Goal: Task Accomplishment & Management: Complete application form

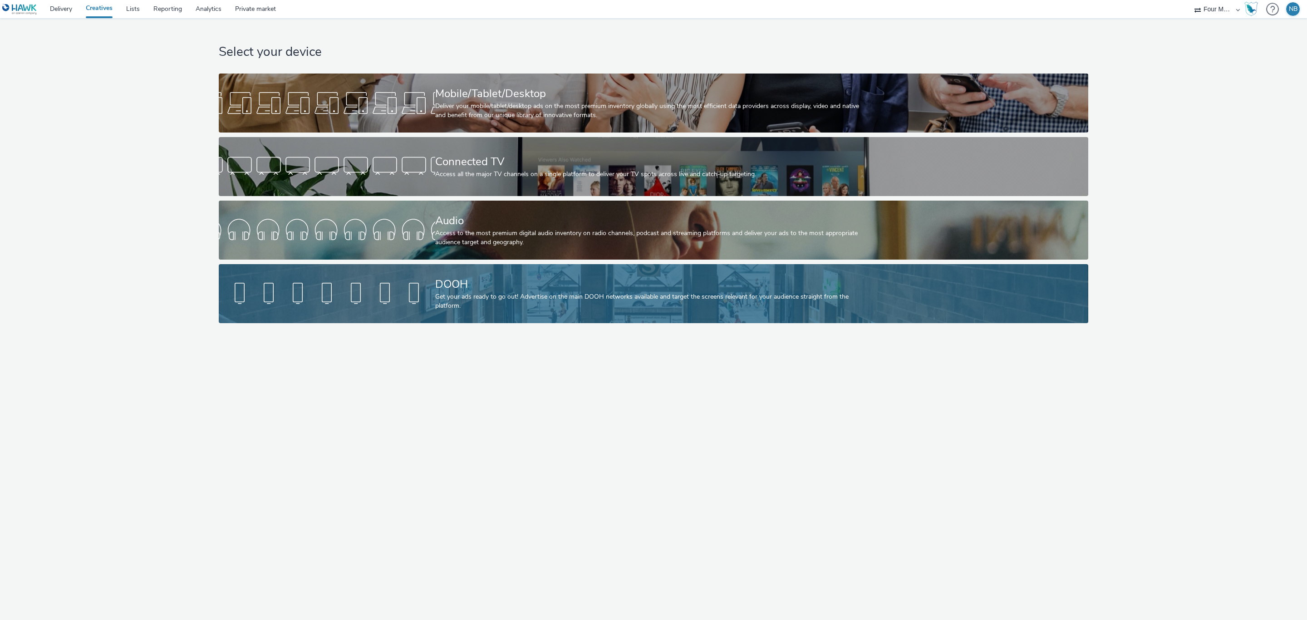
click at [456, 296] on div "Get your ads ready to go out! Advertise on the main DOOH networks available and…" at bounding box center [651, 301] width 433 height 19
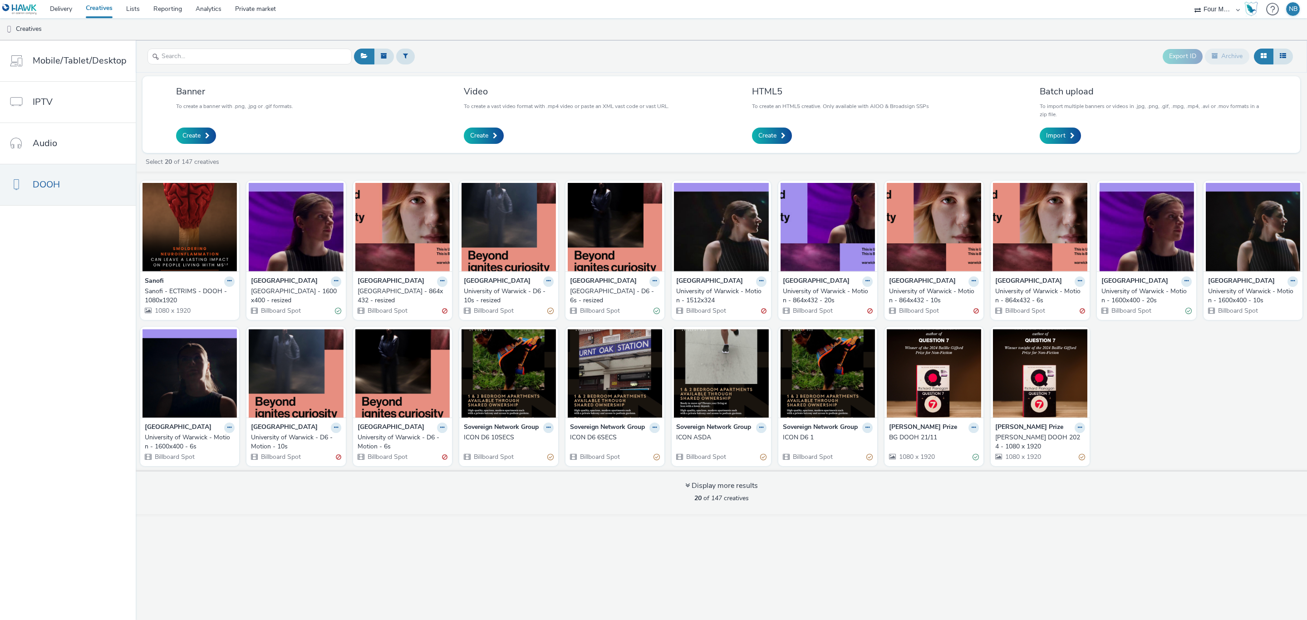
click at [108, 14] on link "Creatives" at bounding box center [99, 9] width 40 height 18
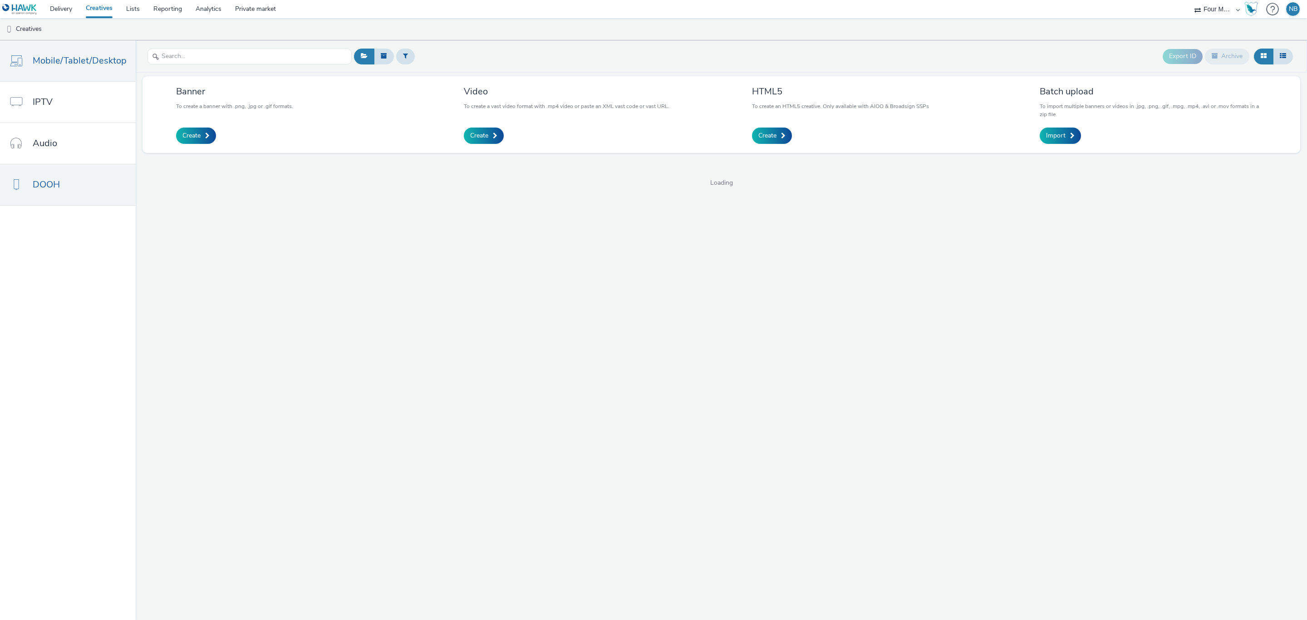
click at [77, 44] on link "Mobile/Tablet/Desktop" at bounding box center [68, 60] width 136 height 41
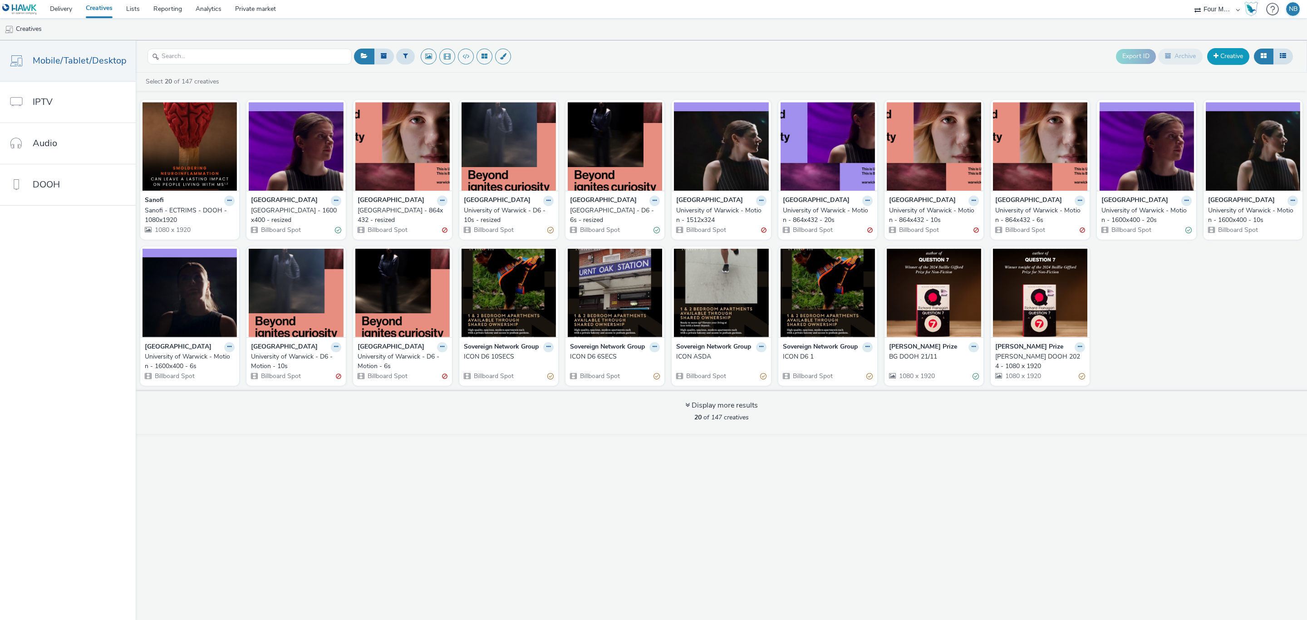
click at [1230, 52] on link "Creative" at bounding box center [1228, 56] width 42 height 16
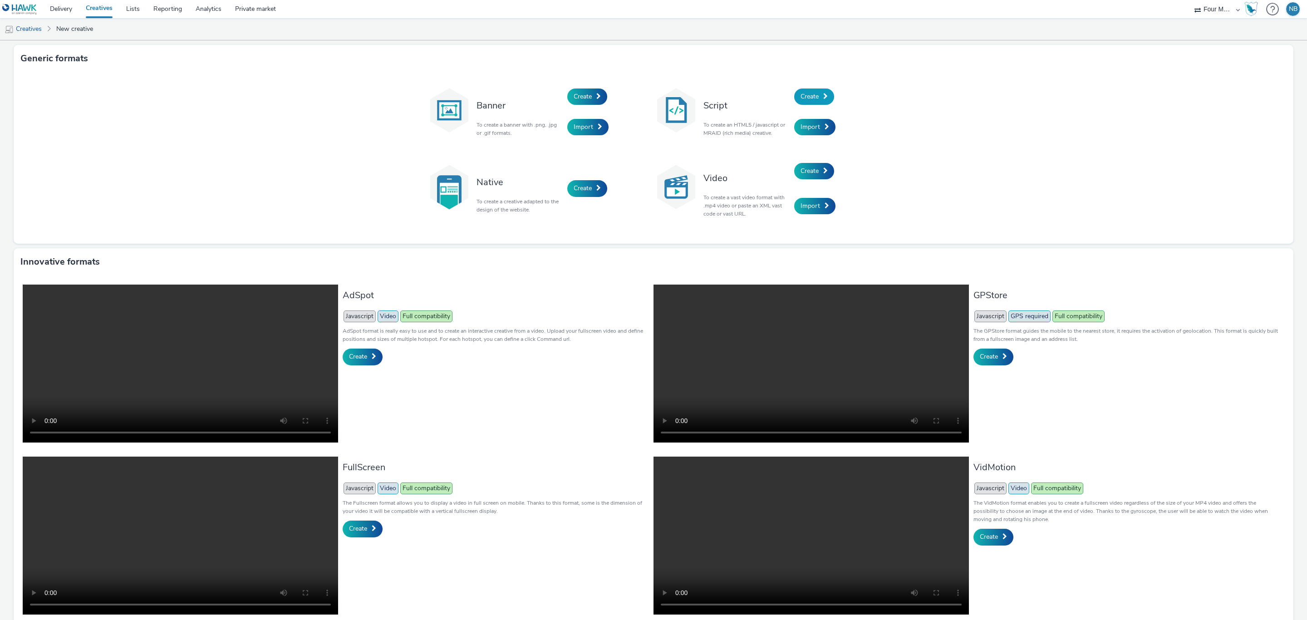
click at [817, 94] on link "Create" at bounding box center [814, 96] width 40 height 16
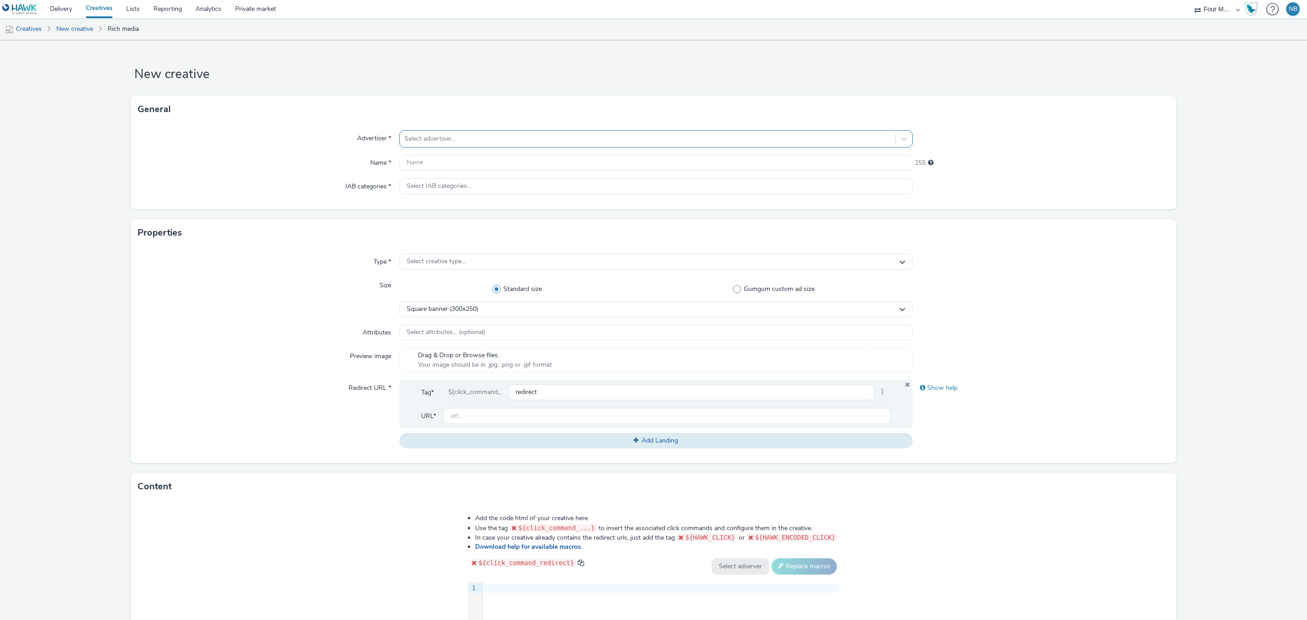
click at [448, 139] on div at bounding box center [647, 138] width 486 height 11
type input "sanofi"
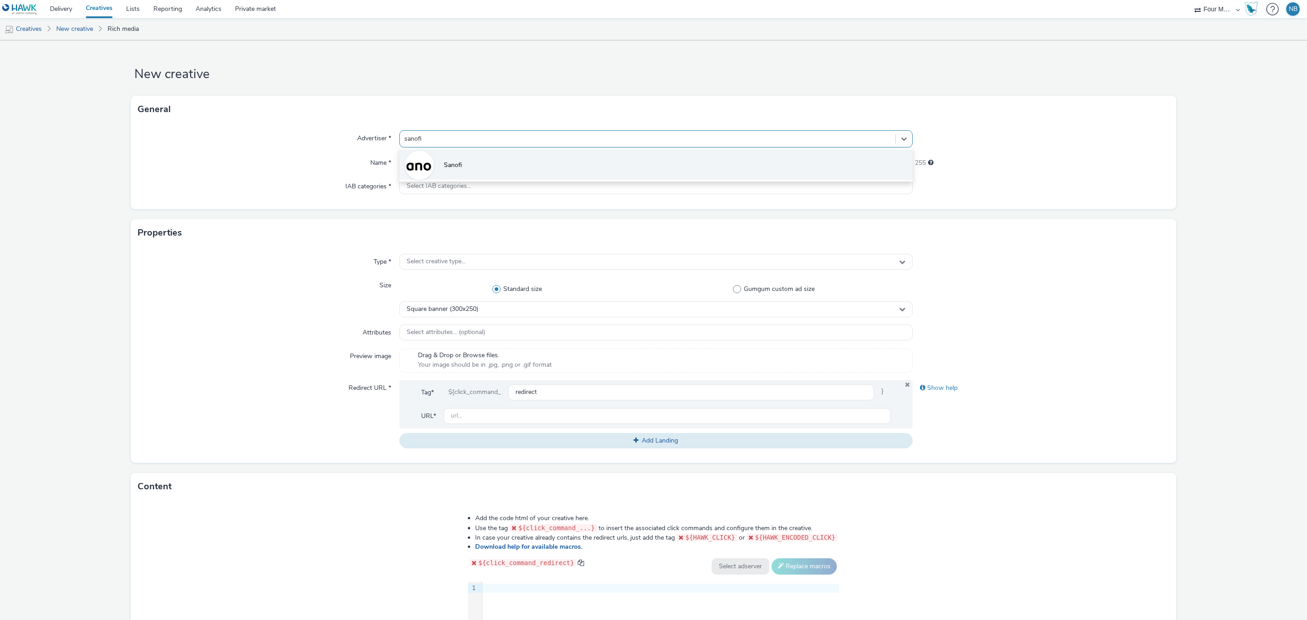
click at [450, 164] on span "Sanofi" at bounding box center [453, 165] width 18 height 9
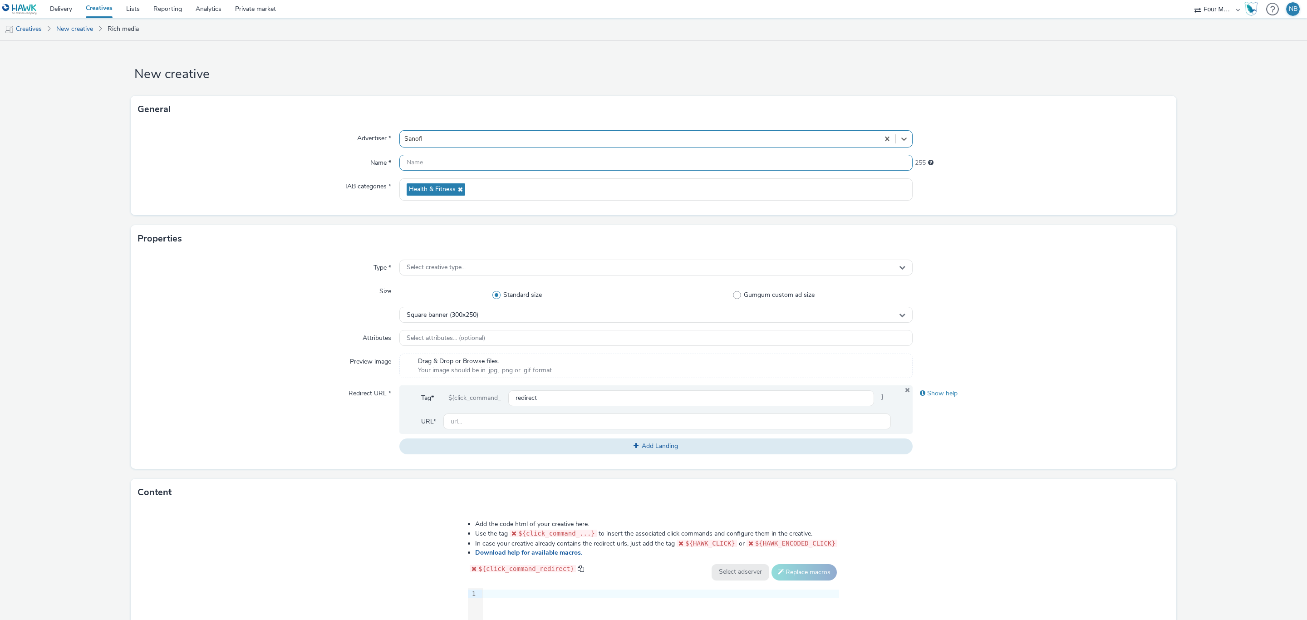
click at [455, 168] on input "text" at bounding box center [655, 163] width 513 height 16
type input "Sanofi - ECTRIMS - 2025 - 728x90"
click at [222, 205] on div "Advertiser * Sanofi Name * Sanofi - ECTRIMS - 2025 - 728x90 223 IAB categories …" at bounding box center [653, 169] width 1045 height 92
click at [461, 273] on div "Select creative type..." at bounding box center [655, 268] width 513 height 16
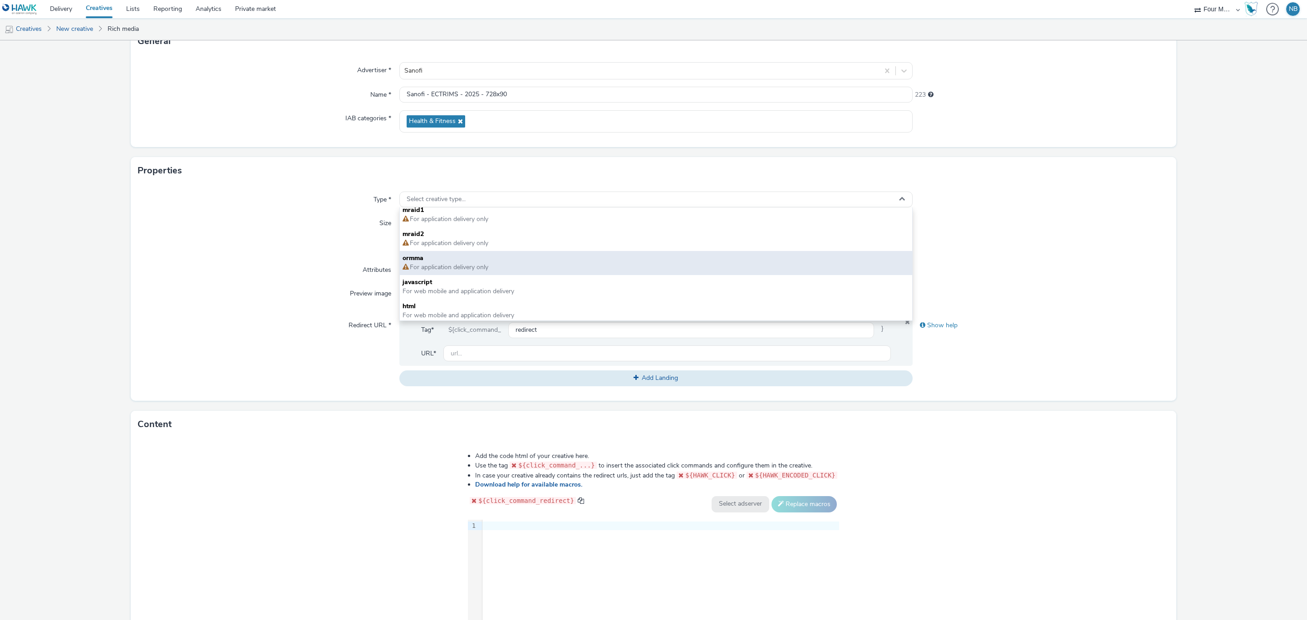
scroll to position [6, 0]
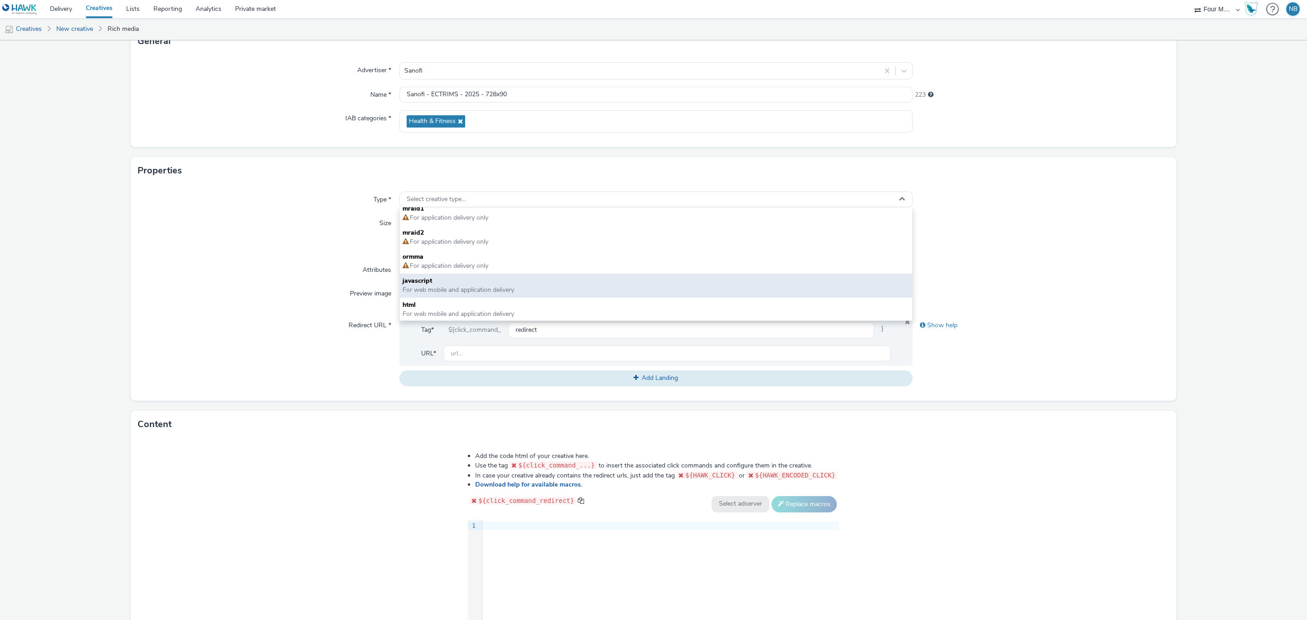
click at [489, 290] on span "For web mobile and application delivery" at bounding box center [458, 289] width 112 height 9
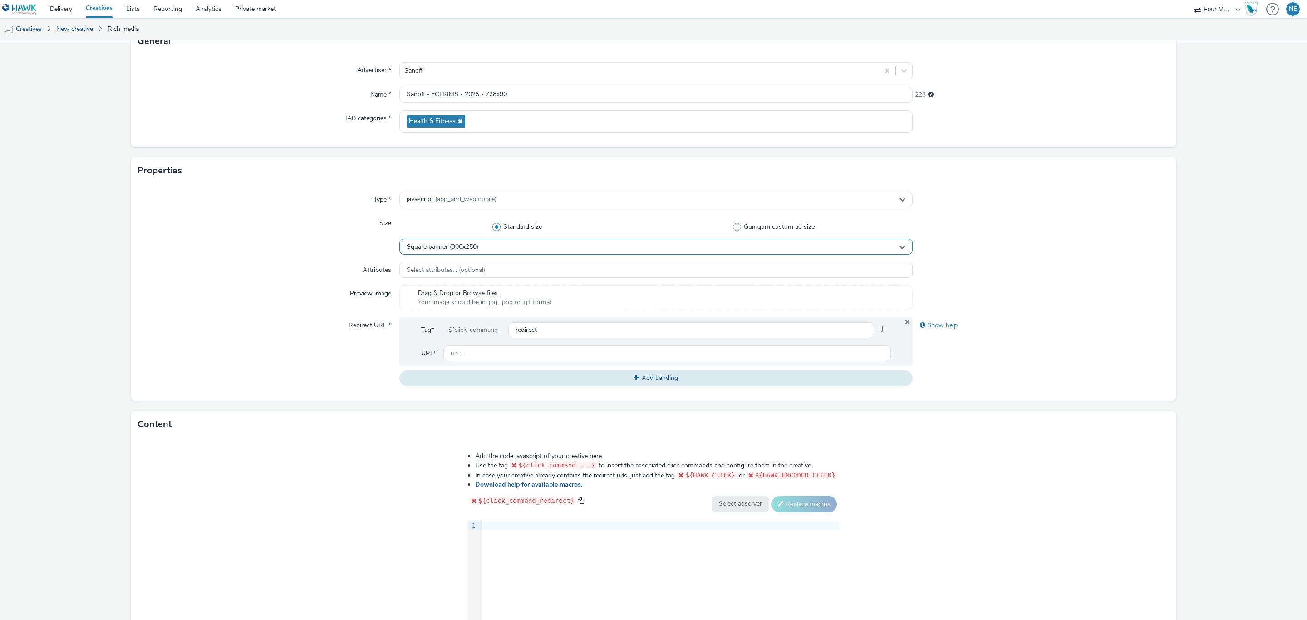
click at [463, 244] on span "Square banner (300x250)" at bounding box center [442, 247] width 72 height 8
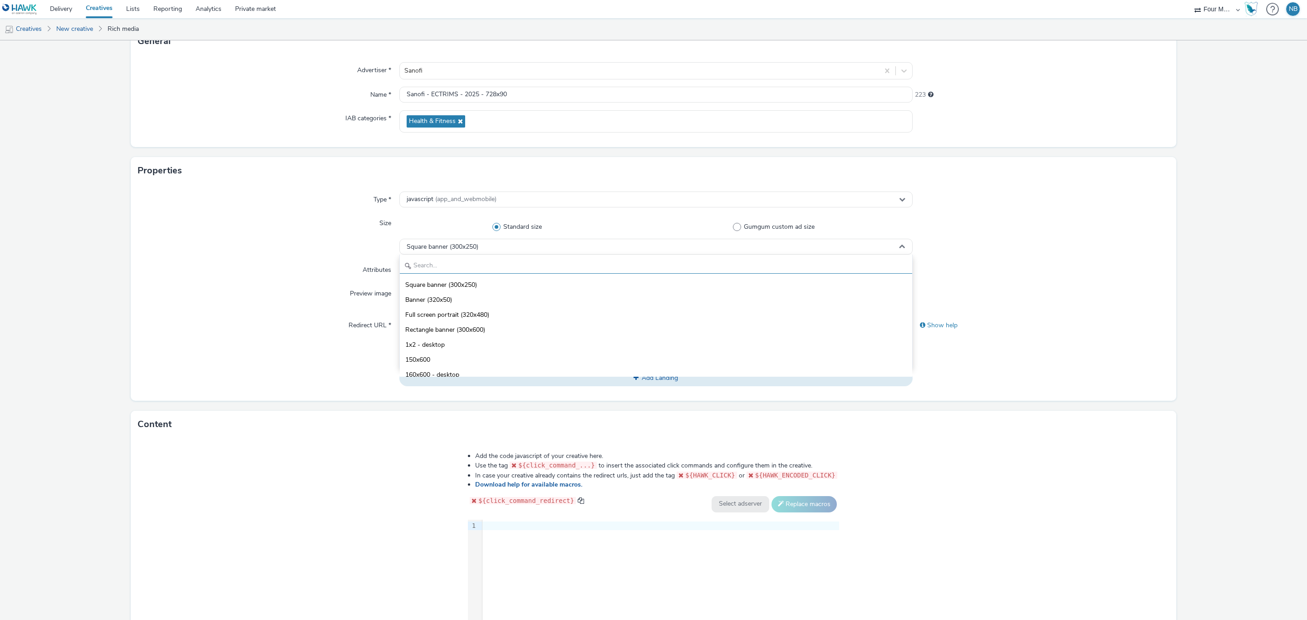
click at [467, 263] on input "text" at bounding box center [656, 266] width 512 height 16
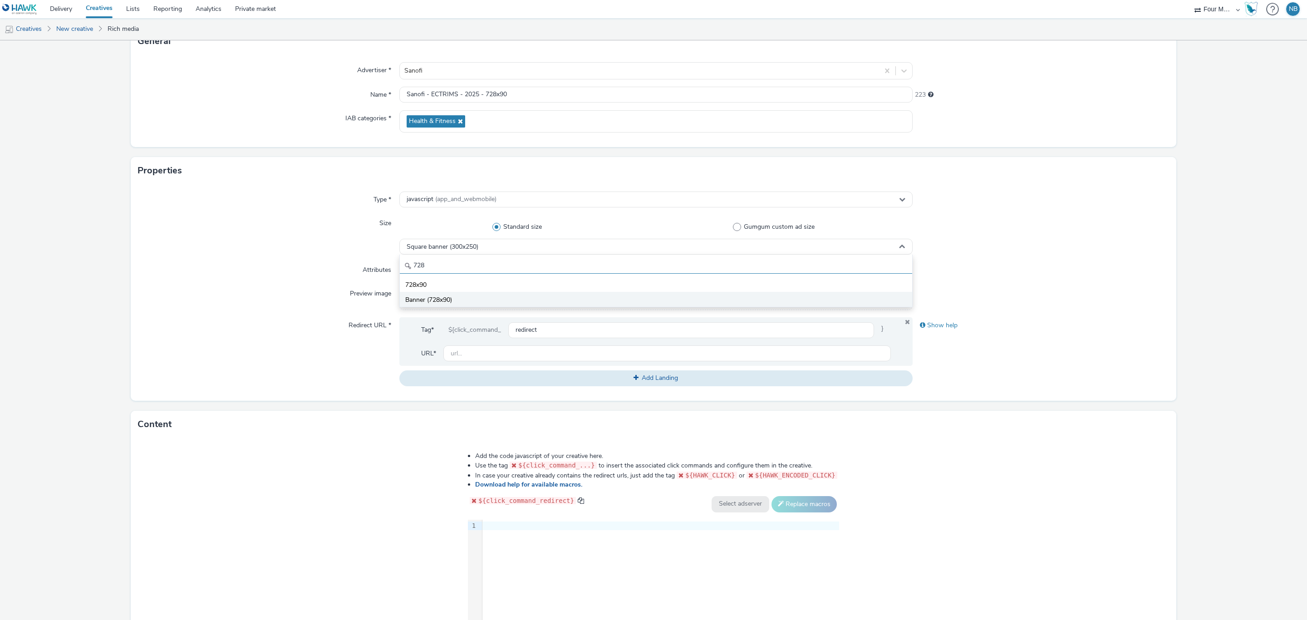
type input "728"
click at [454, 299] on li "Banner (728x90)" at bounding box center [656, 299] width 512 height 15
click at [293, 235] on div "Size" at bounding box center [268, 234] width 261 height 39
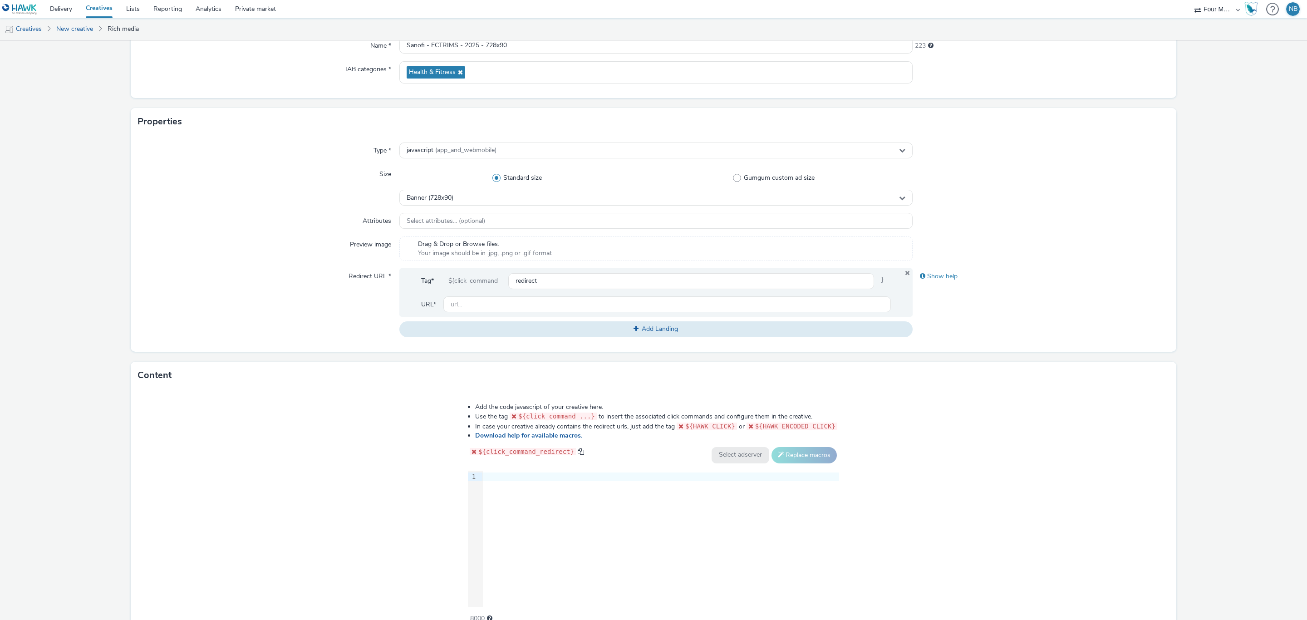
scroll to position [166, 0]
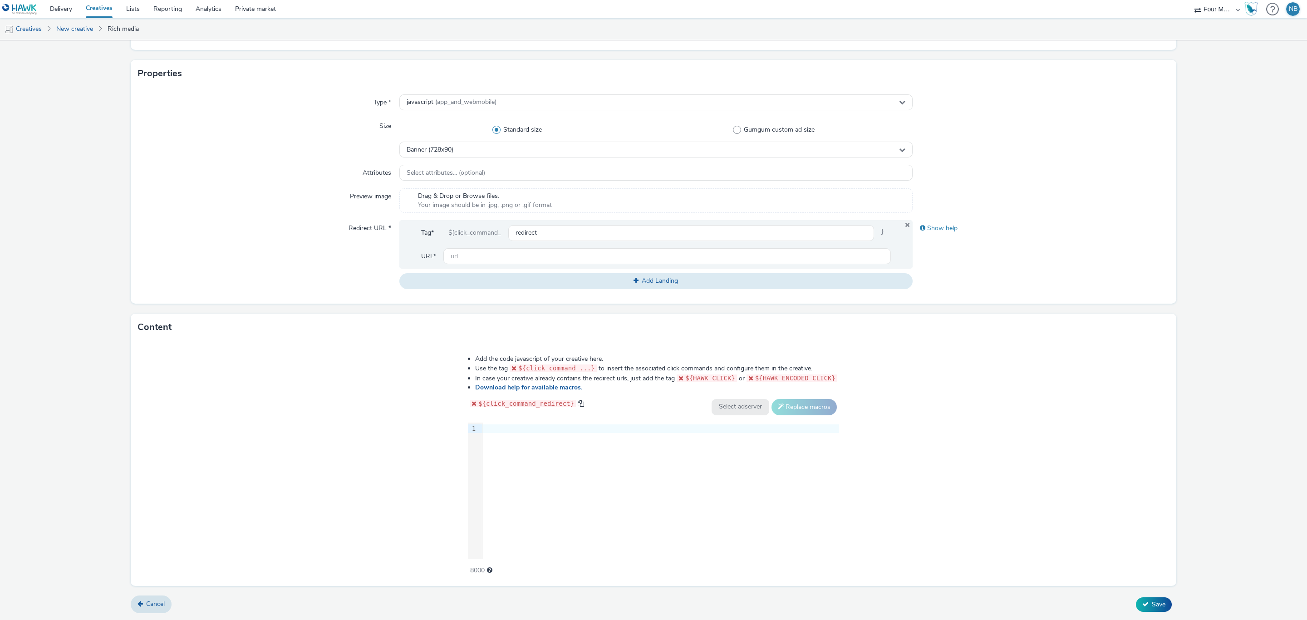
click at [548, 474] on div "9 1 ›" at bounding box center [653, 490] width 371 height 136
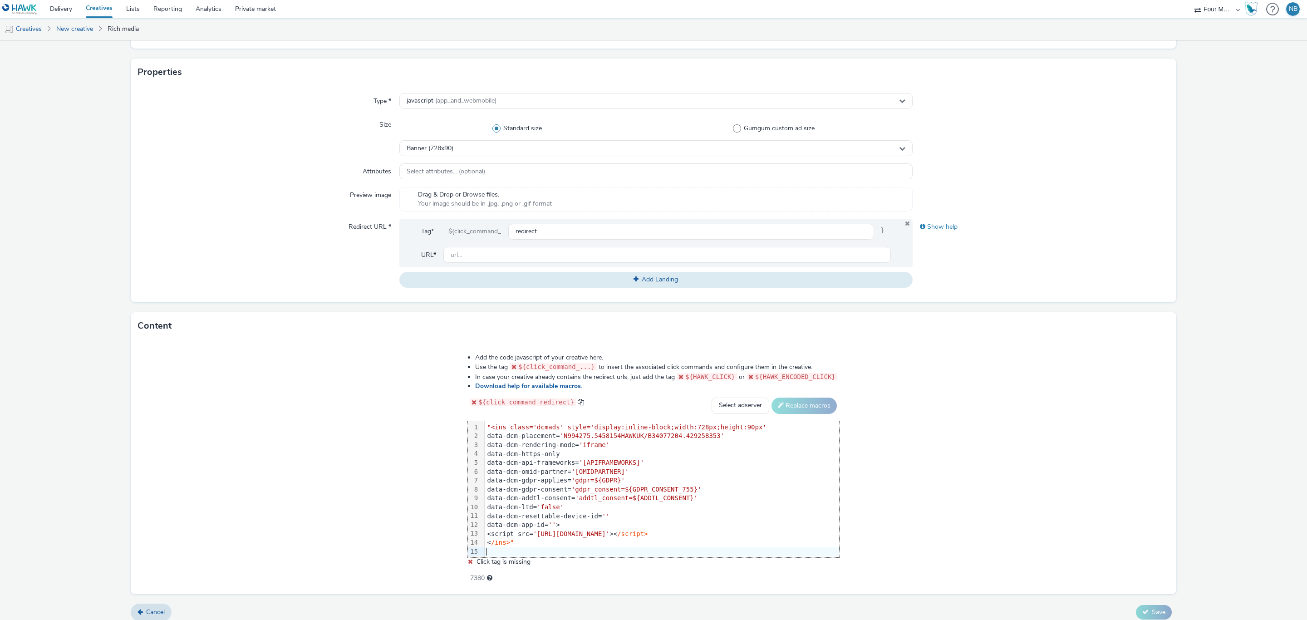
click at [525, 552] on div at bounding box center [662, 551] width 354 height 9
click at [532, 542] on div "< /ins>"" at bounding box center [662, 542] width 354 height 9
click at [490, 431] on span ""<ins class='dcmads' style='display:inline-block;width:728px;height:90px'" at bounding box center [626, 426] width 279 height 7
click at [372, 495] on div "Add the code javascript of your creative here. Use the tag ${click_command_...}…" at bounding box center [653, 466] width 1045 height 255
click at [727, 413] on select "Select adserver Sizmek DCM Adform Sting" at bounding box center [740, 405] width 58 height 16
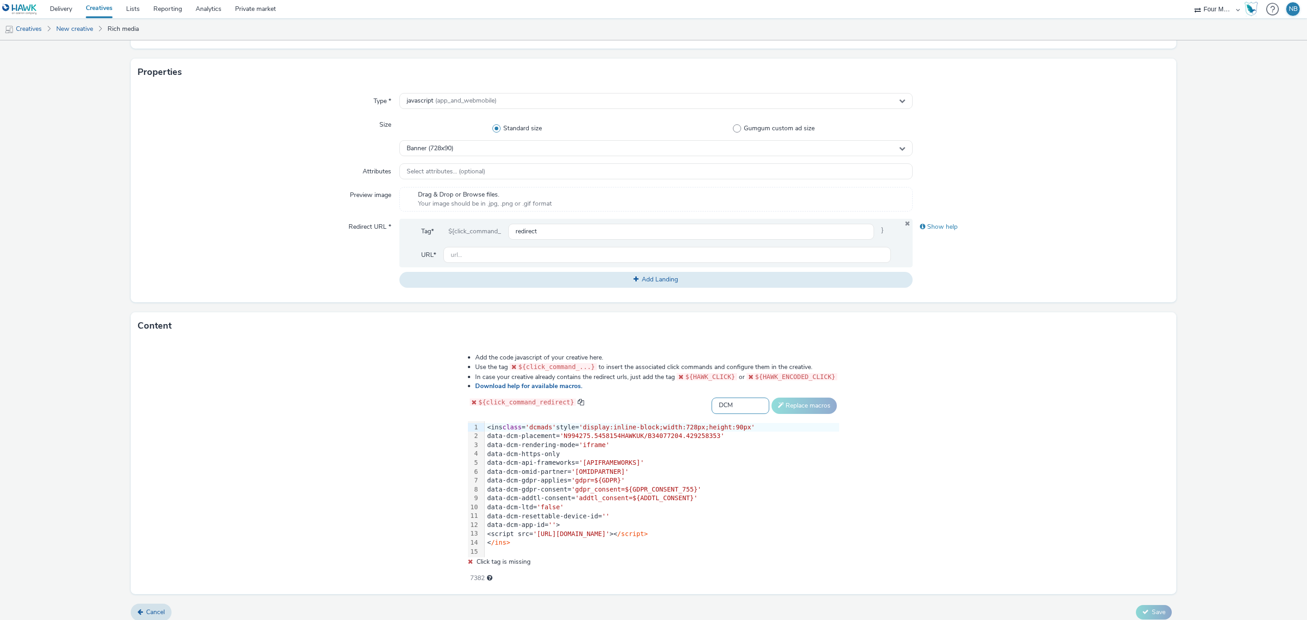
click at [711, 399] on select "Select adserver Sizmek DCM Adform Sting" at bounding box center [740, 405] width 58 height 16
click at [779, 409] on button "Replace macros" at bounding box center [803, 405] width 65 height 16
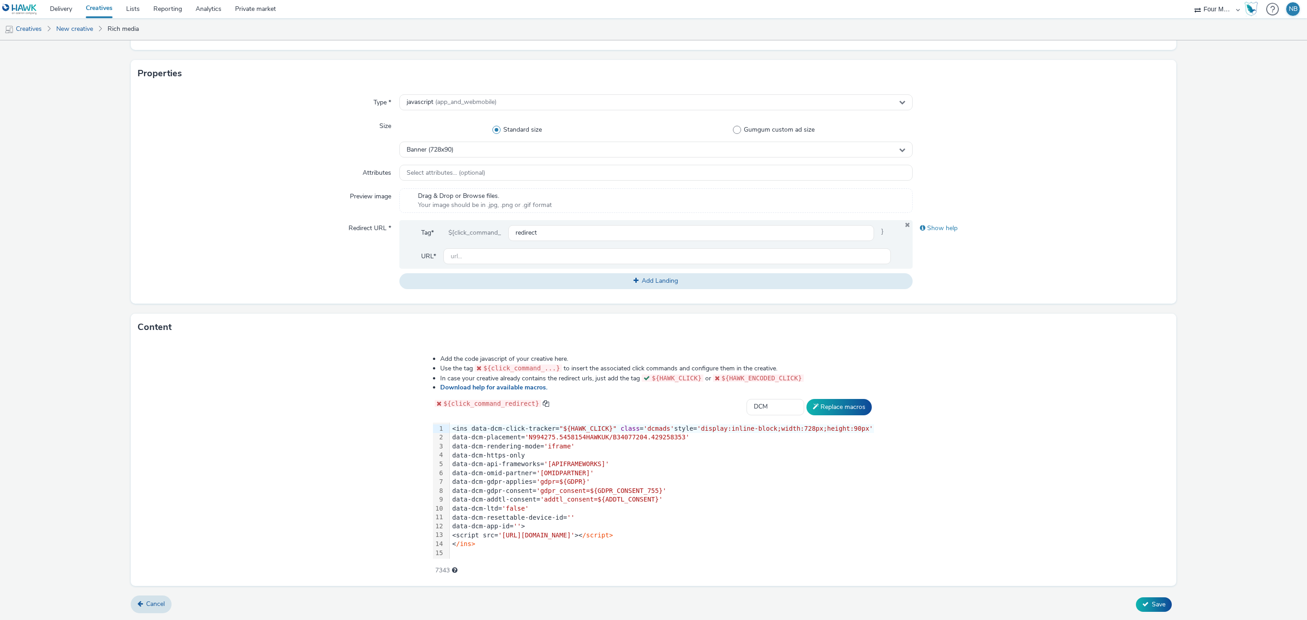
click at [537, 406] on span "${click_command_redirect}" at bounding box center [491, 403] width 96 height 7
click at [544, 406] on span at bounding box center [546, 403] width 7 height 7
click at [764, 401] on select "Select adserver Sizmek DCM Adform Sting" at bounding box center [775, 407] width 58 height 16
select select "default"
click at [746, 399] on select "Select adserver Sizmek DCM Adform Sting" at bounding box center [775, 407] width 58 height 16
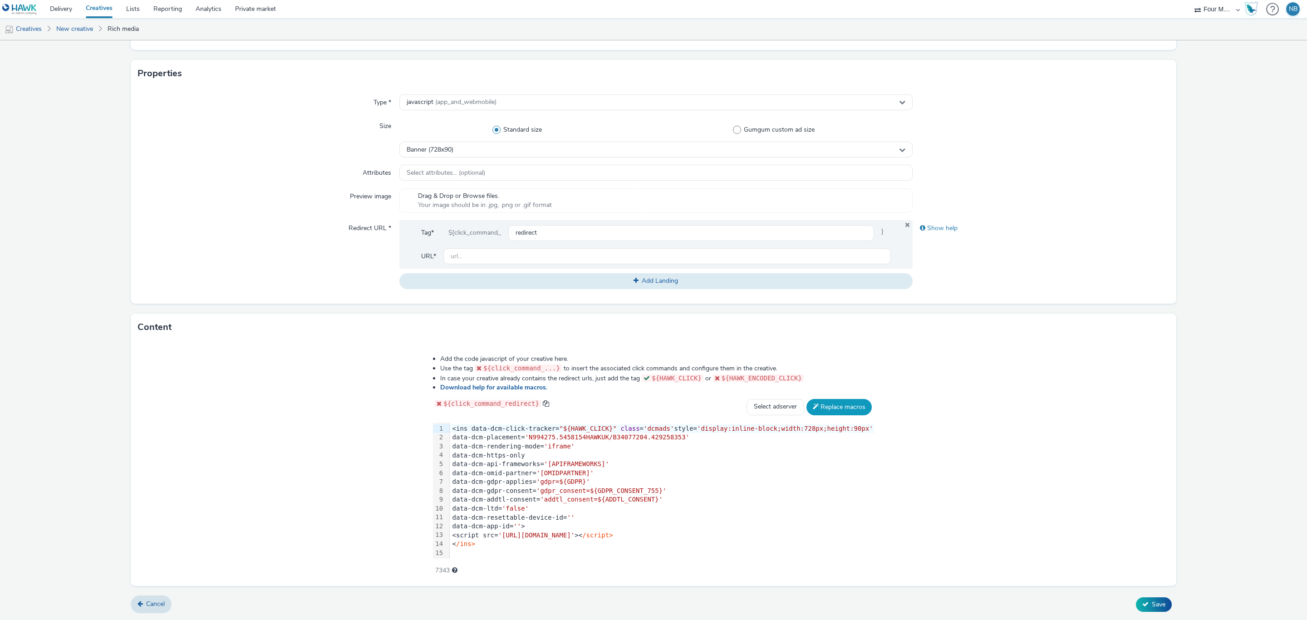
click at [833, 401] on button "Replace macros" at bounding box center [838, 407] width 65 height 16
click at [151, 608] on link "Cancel" at bounding box center [151, 603] width 41 height 17
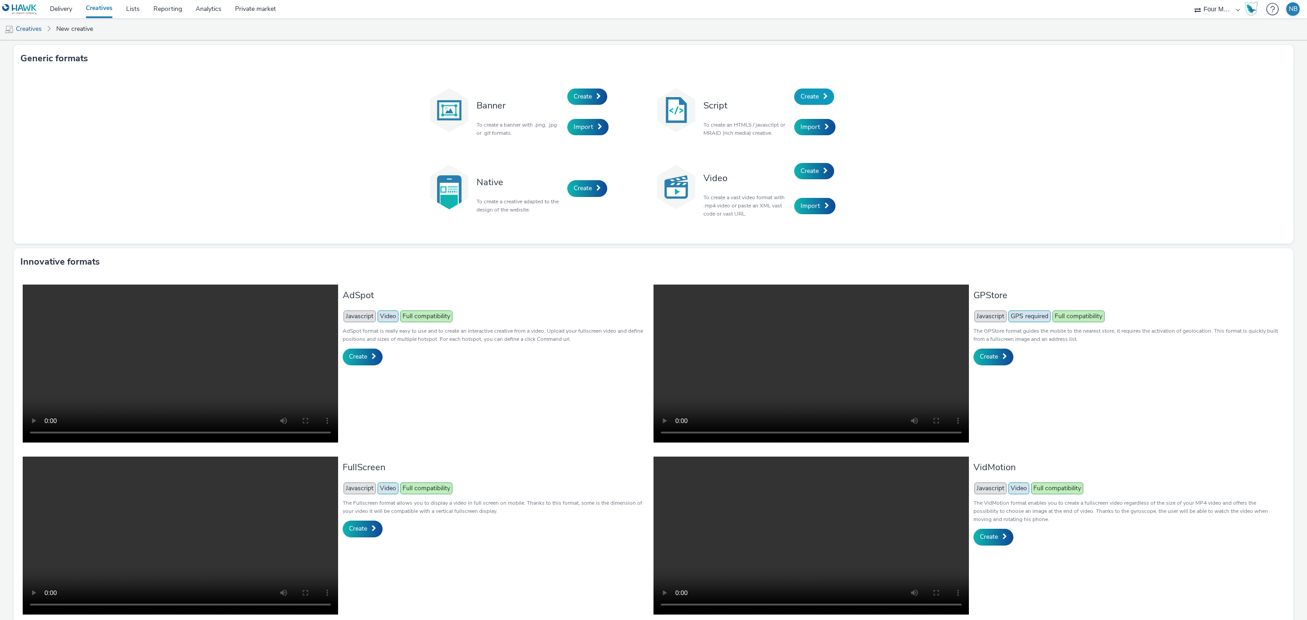
click at [812, 100] on span "Create" at bounding box center [809, 96] width 18 height 9
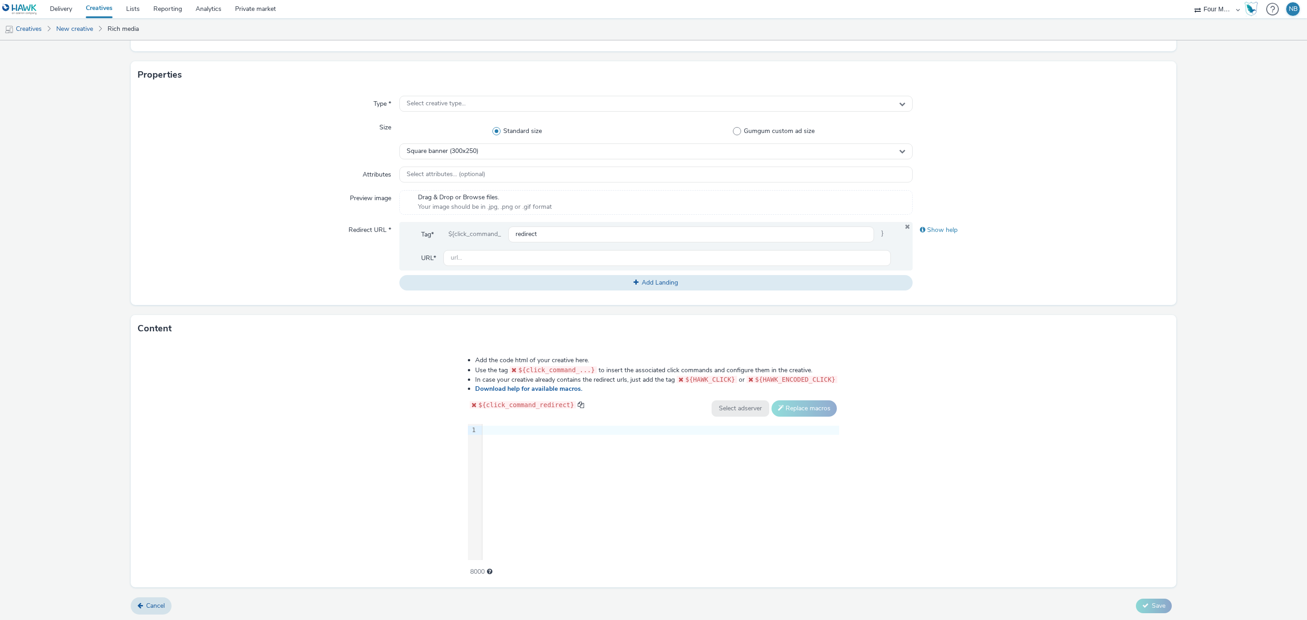
scroll to position [161, 0]
click at [550, 449] on div "9 1 ›" at bounding box center [653, 490] width 371 height 136
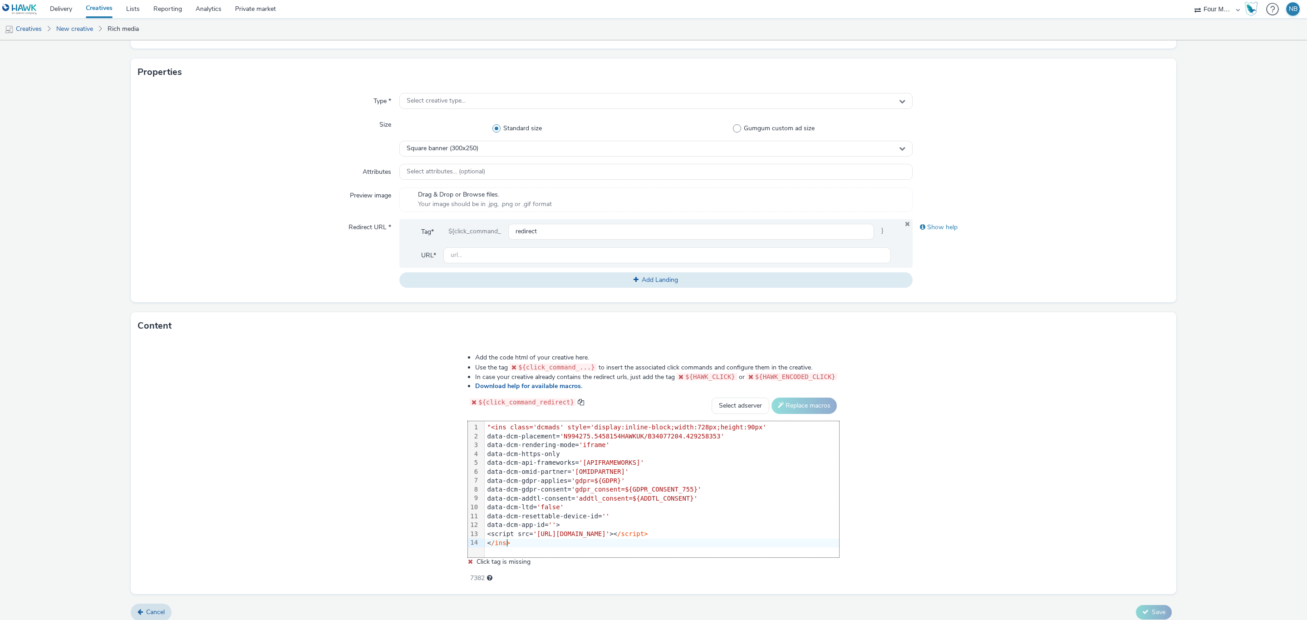
click at [491, 432] on div ""<ins class='dcmads' style='display:inline-block;width:728px;height:90px'" at bounding box center [662, 427] width 354 height 9
click at [406, 497] on div "Add the code html of your creative here. Use the tag ${click_command_...} to in…" at bounding box center [653, 466] width 1045 height 255
click at [742, 403] on select "Select adserver Sizmek DCM Adform Sting" at bounding box center [740, 405] width 58 height 16
click at [734, 410] on select "Select adserver Sizmek DCM Adform Sting" at bounding box center [740, 405] width 58 height 16
select select "dcm"
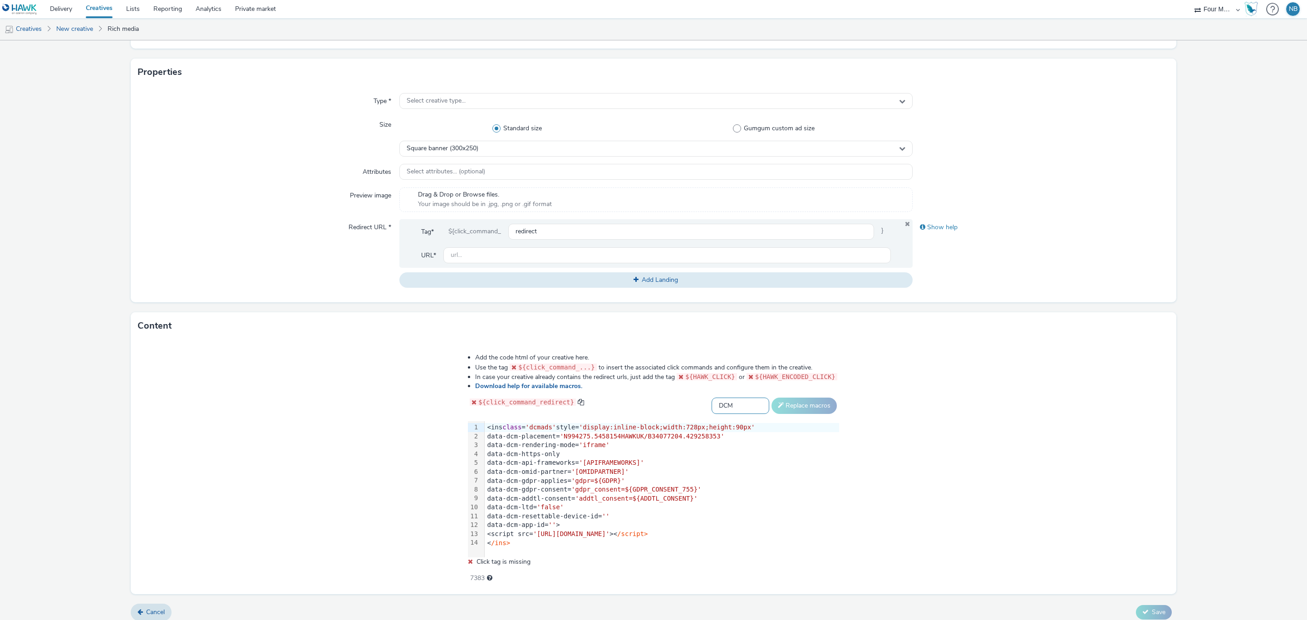
click at [711, 399] on select "Select adserver Sizmek DCM Adform Sting" at bounding box center [740, 405] width 58 height 16
click at [801, 411] on button "Replace macros" at bounding box center [803, 405] width 65 height 16
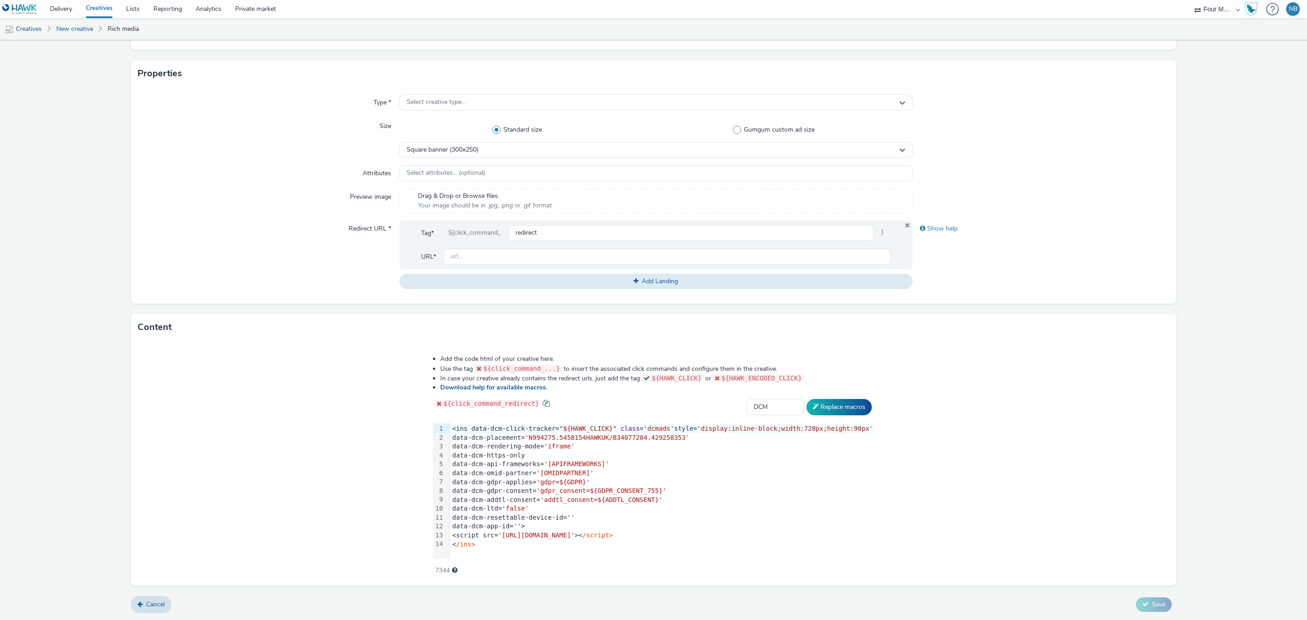
click at [549, 404] on span at bounding box center [546, 403] width 7 height 7
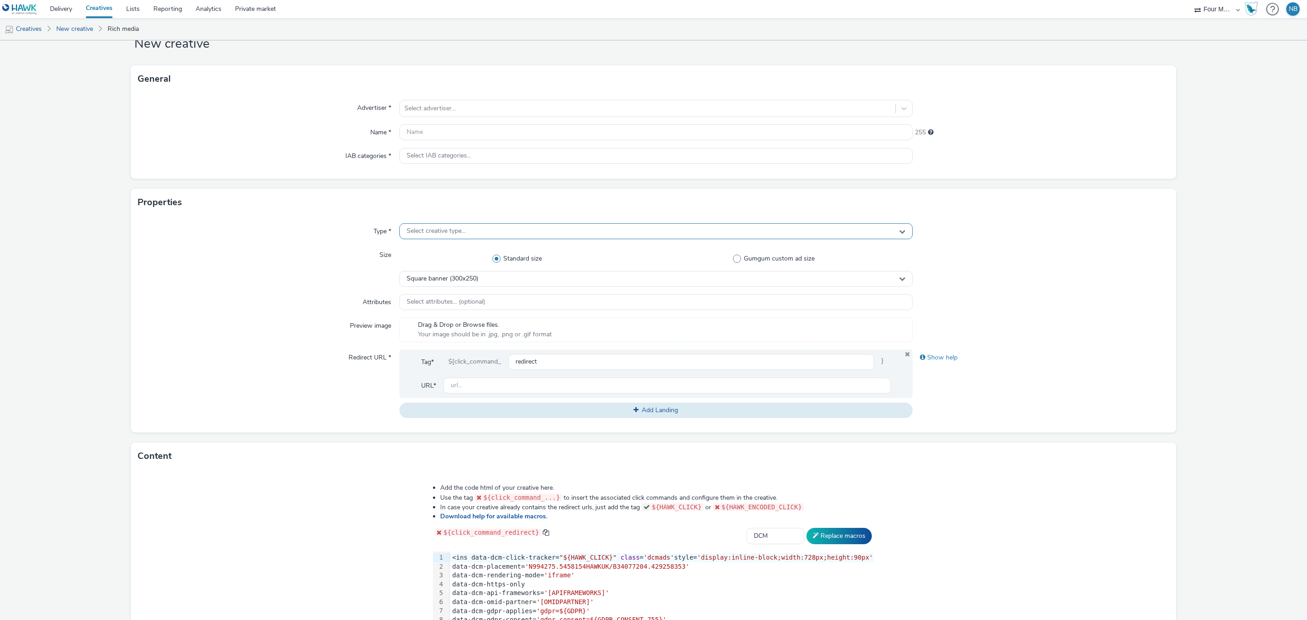
scroll to position [0, 0]
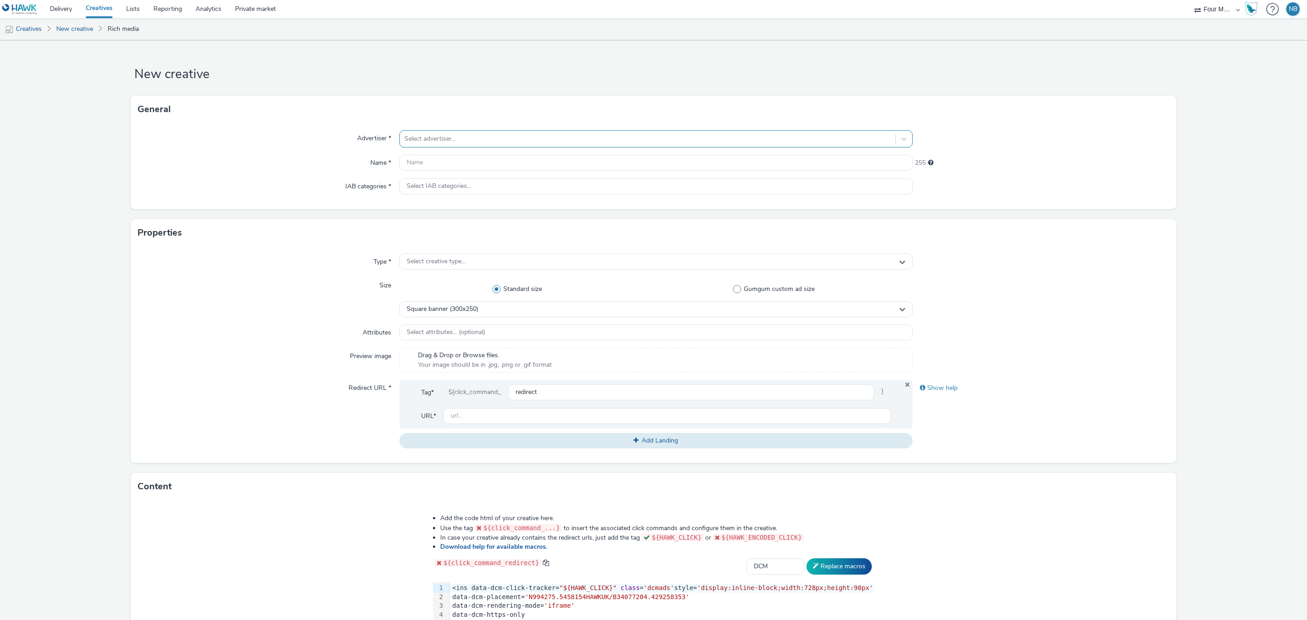
click at [433, 134] on div at bounding box center [647, 138] width 486 height 11
type input "Sanofi"
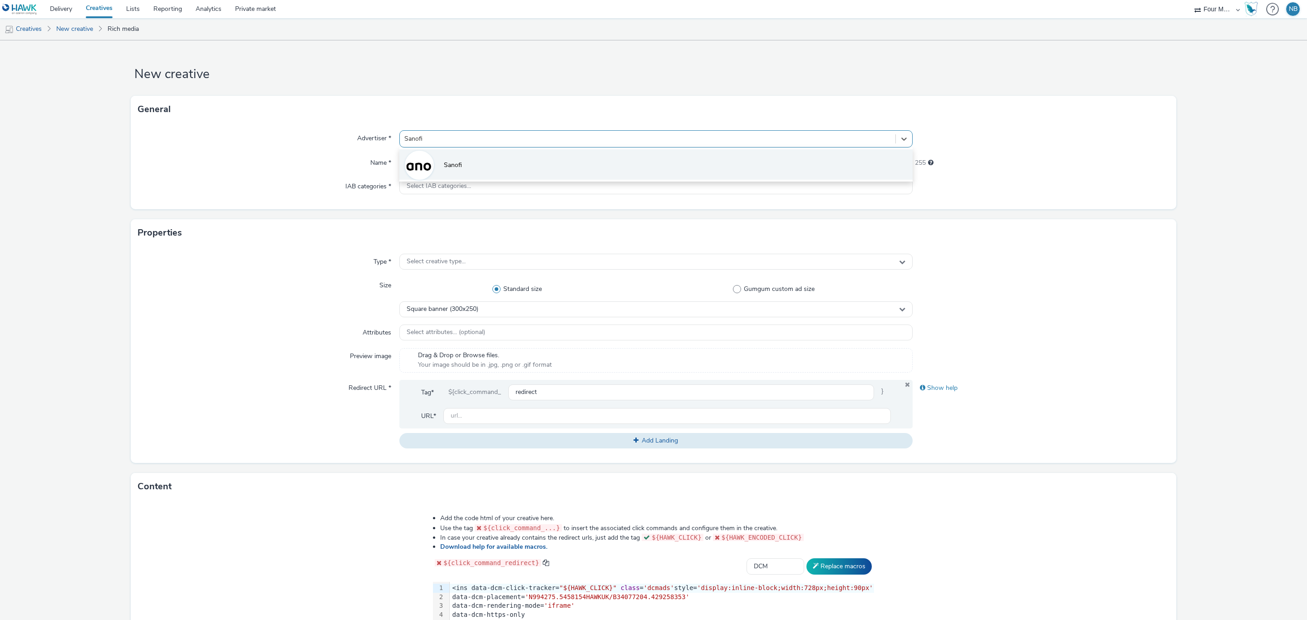
click at [453, 157] on li "Sanofi" at bounding box center [655, 164] width 513 height 30
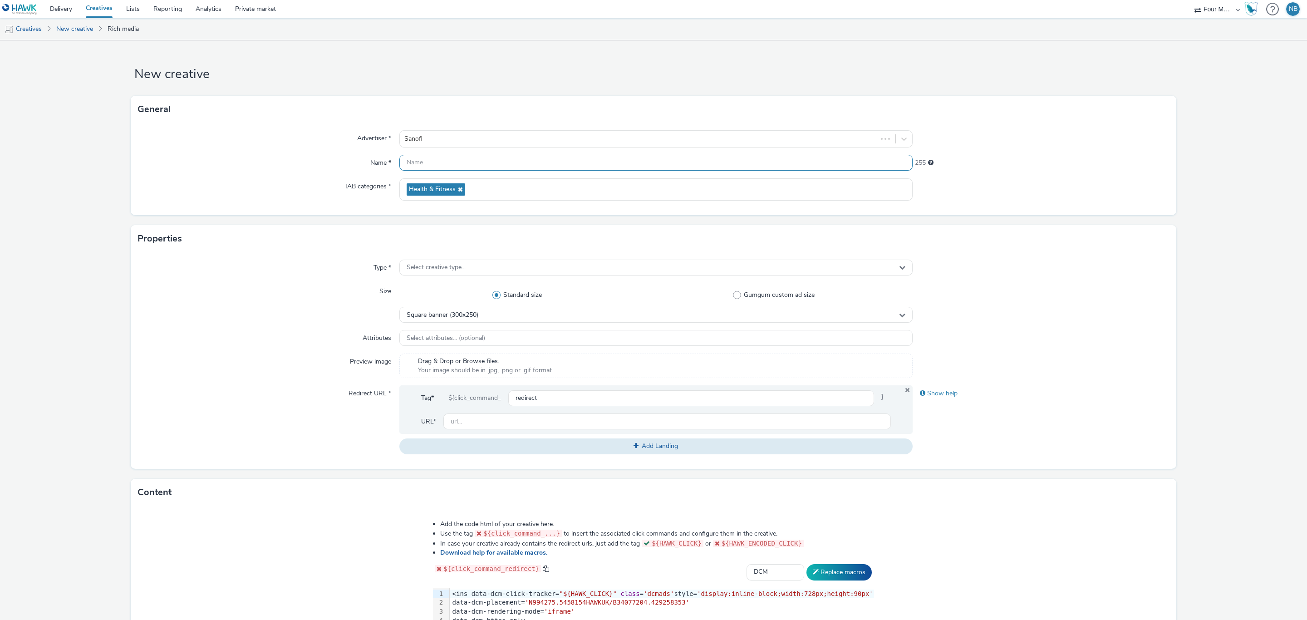
click at [454, 162] on input "text" at bounding box center [655, 163] width 513 height 16
type input "Sanofi - ECTRIMS - 2025 - 728x90"
click at [460, 264] on span "Select creative type..." at bounding box center [435, 268] width 59 height 8
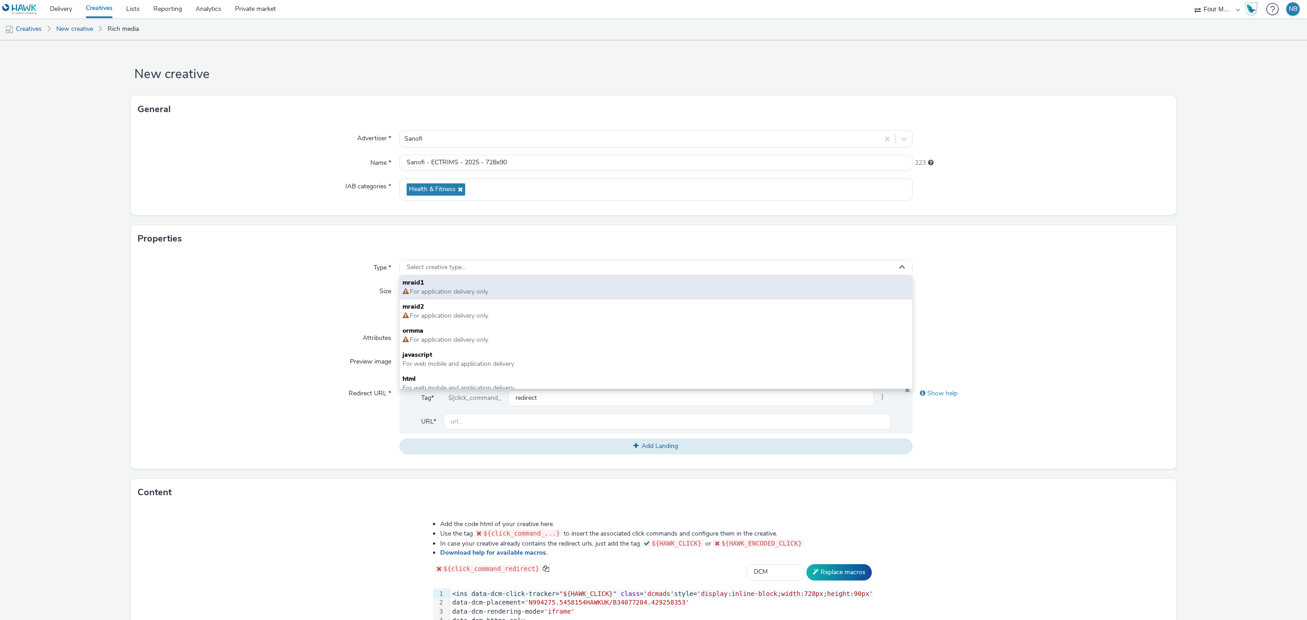
scroll to position [6, 0]
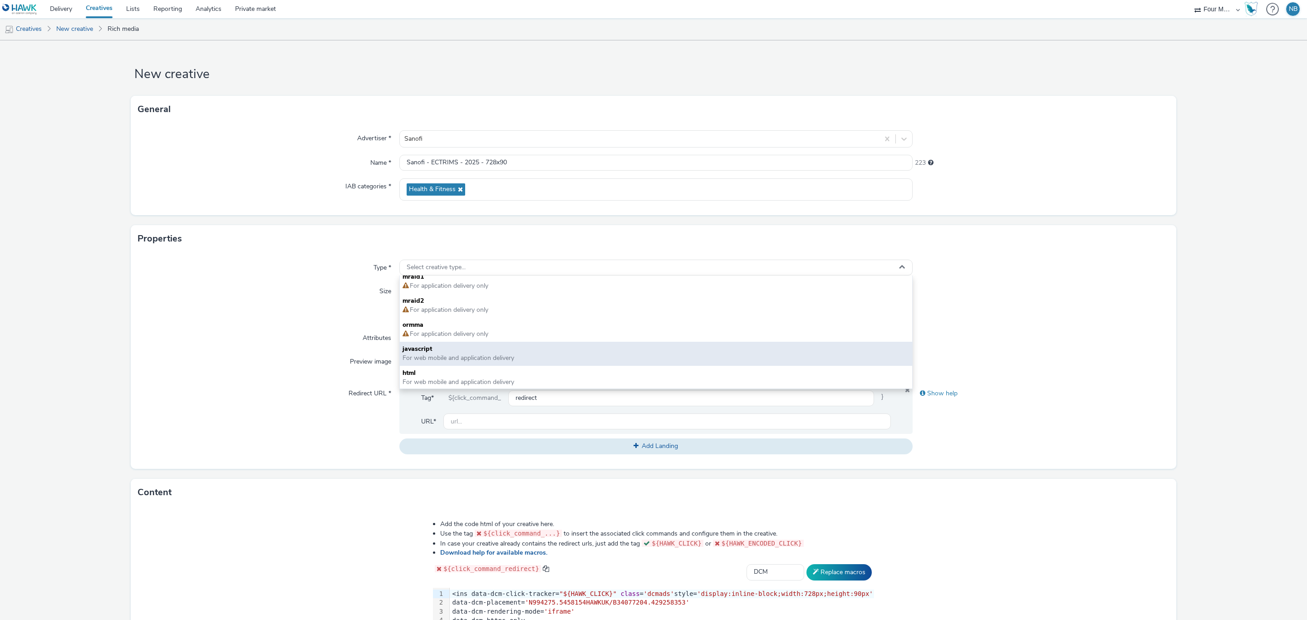
click at [447, 359] on span "For web mobile and application delivery" at bounding box center [458, 357] width 112 height 9
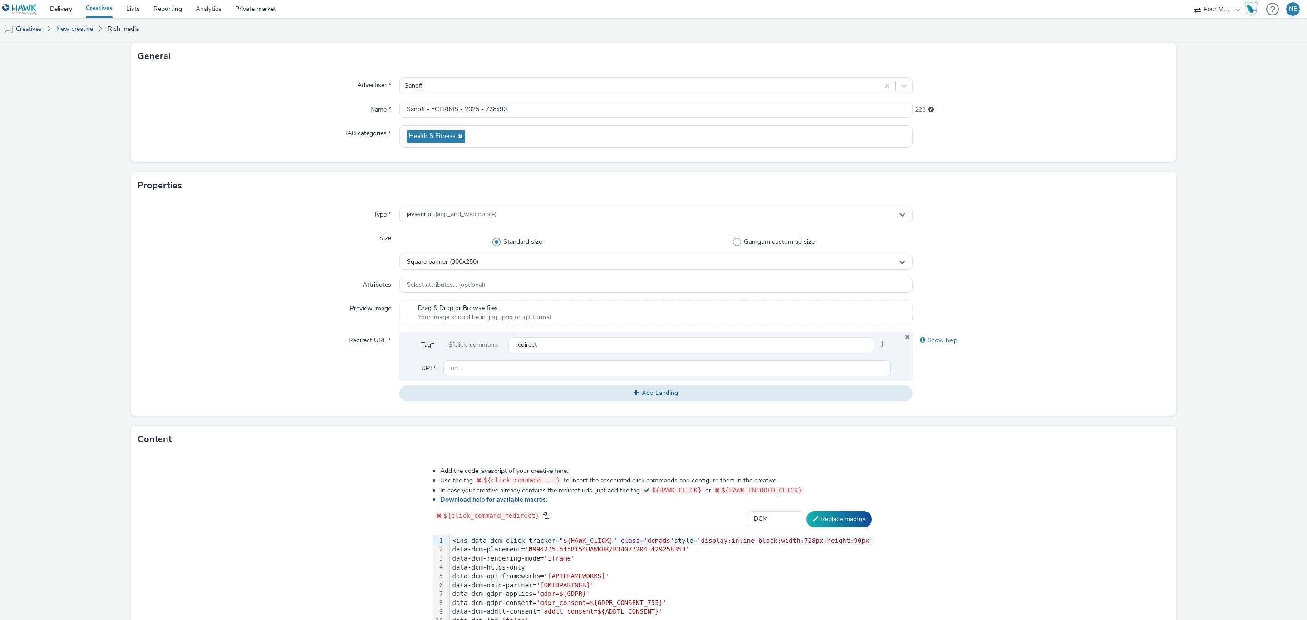
scroll to position [136, 0]
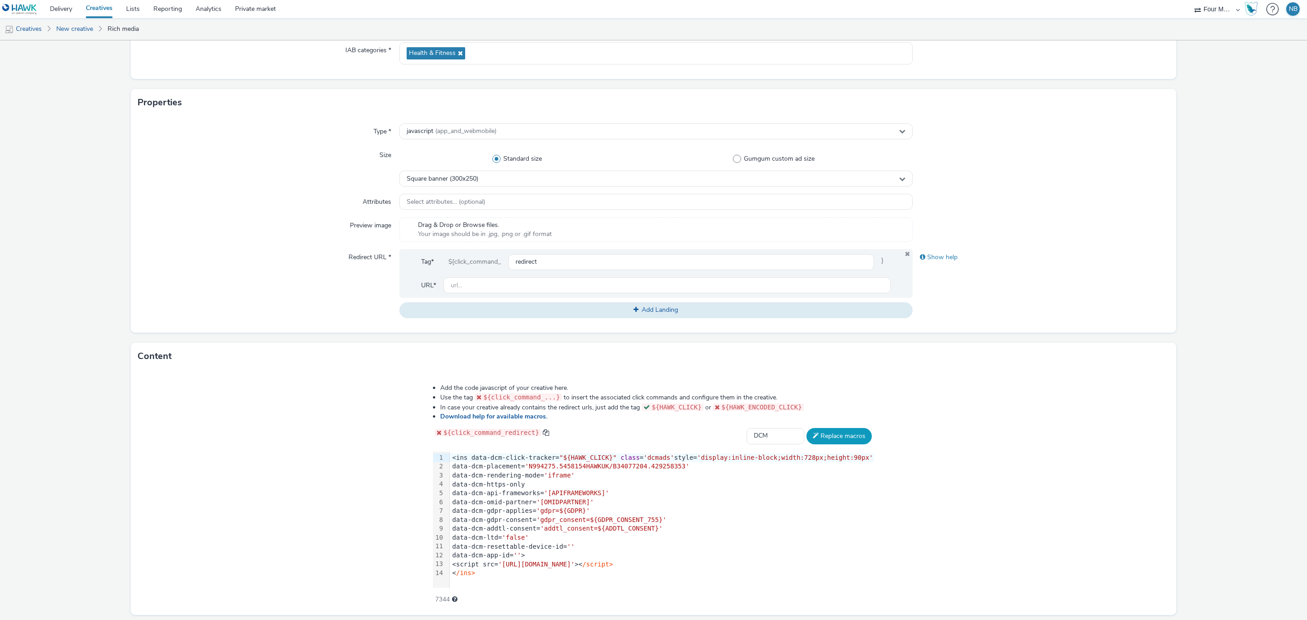
click at [823, 435] on button "Replace macros" at bounding box center [838, 436] width 65 height 16
